Goal: Check status: Check status

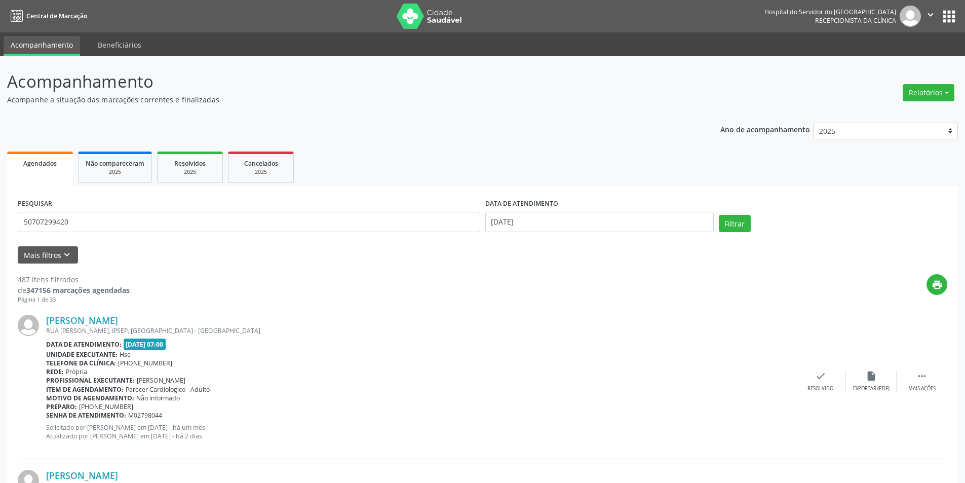
type input "50707299420"
click at [539, 215] on input "[DATE]" at bounding box center [599, 222] width 228 height 20
click at [731, 218] on button "Filtrar" at bounding box center [735, 223] width 32 height 17
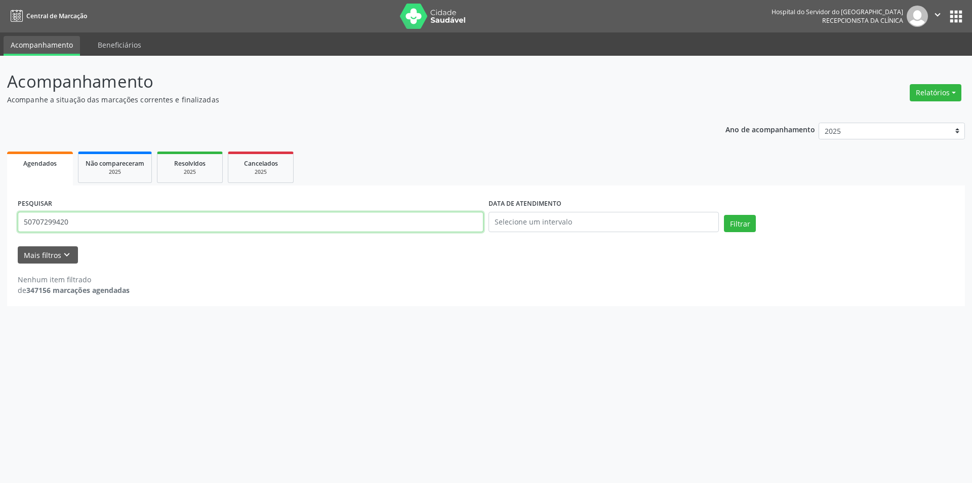
click at [72, 222] on input "50707299420" at bounding box center [251, 222] width 466 height 20
drag, startPoint x: 92, startPoint y: 223, endPoint x: 0, endPoint y: 223, distance: 92.2
click at [0, 223] on div "Acompanhamento Acompanhe a situação das marcações correntes e finalizadas Relat…" at bounding box center [486, 269] width 972 height 427
click at [742, 222] on button "Filtrar" at bounding box center [740, 223] width 32 height 17
click at [49, 220] on input "[PERSON_NAME]" at bounding box center [251, 222] width 466 height 20
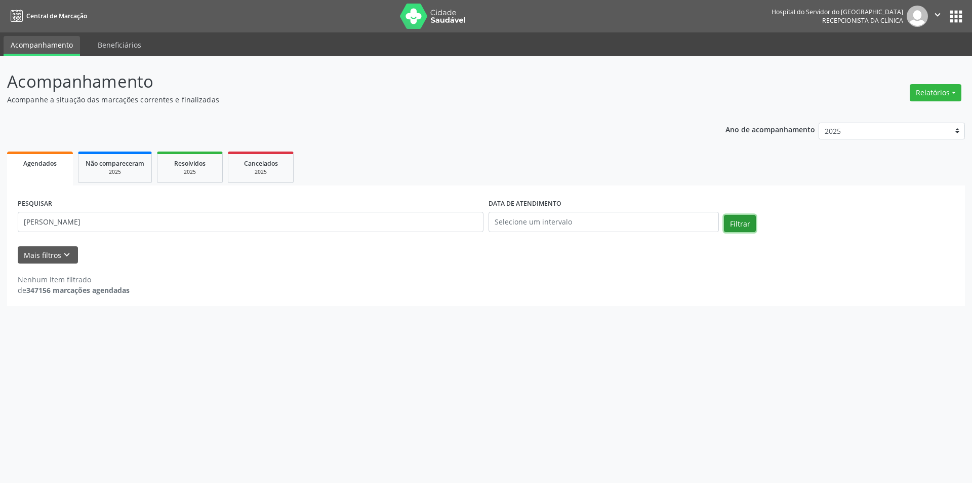
click at [748, 219] on button "Filtrar" at bounding box center [740, 223] width 32 height 17
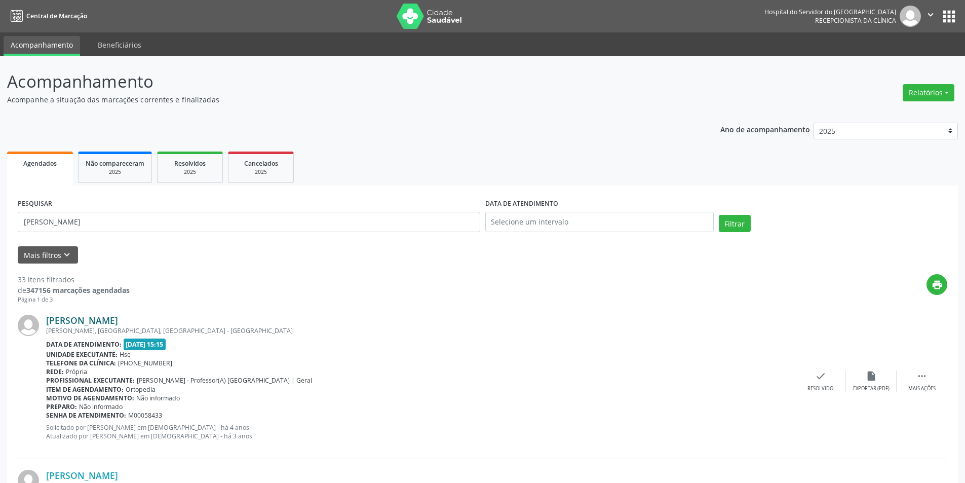
click at [118, 320] on link "[PERSON_NAME]" at bounding box center [82, 319] width 72 height 11
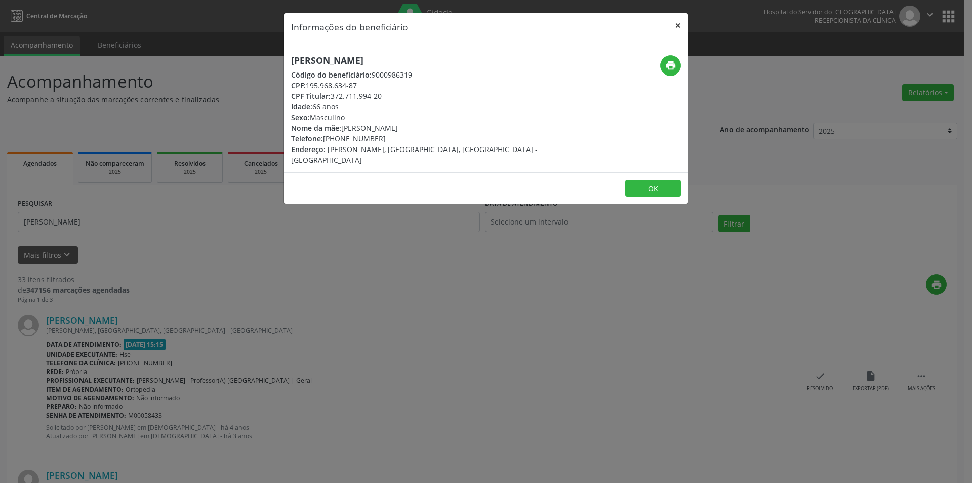
click at [677, 22] on button "×" at bounding box center [678, 25] width 20 height 25
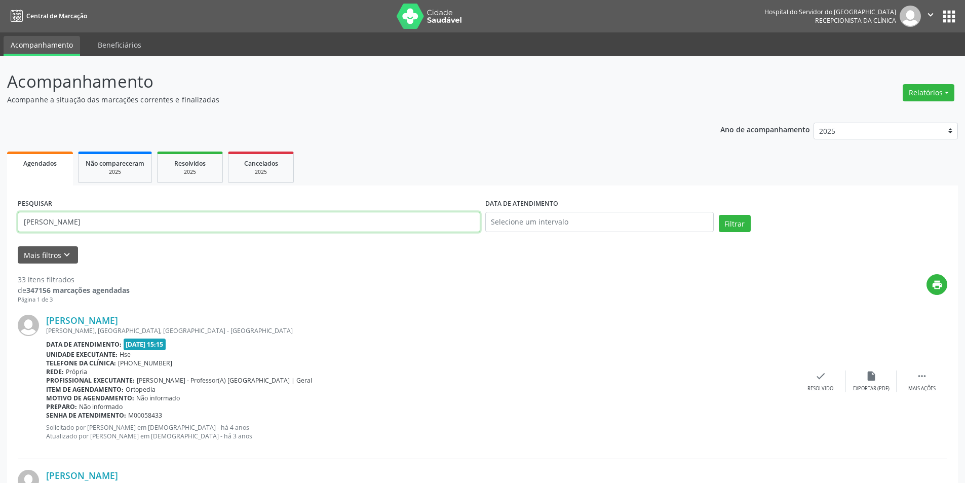
click at [123, 222] on input "[PERSON_NAME]" at bounding box center [249, 222] width 462 height 20
type input "T"
click at [732, 218] on button "Filtrar" at bounding box center [735, 223] width 32 height 17
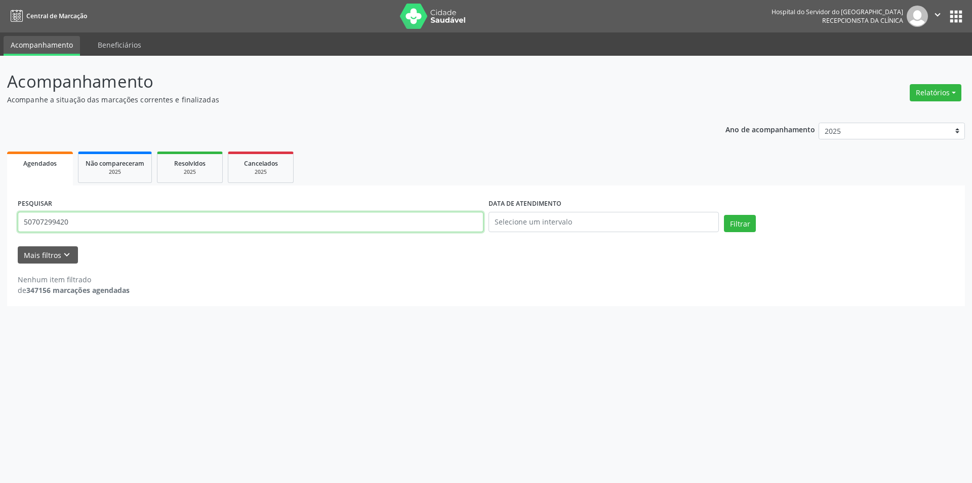
click at [85, 221] on input "50707299420" at bounding box center [251, 222] width 466 height 20
type input "5"
type input "[PERSON_NAME]"
click at [733, 225] on button "Filtrar" at bounding box center [740, 223] width 32 height 17
